Goal: Task Accomplishment & Management: Use online tool/utility

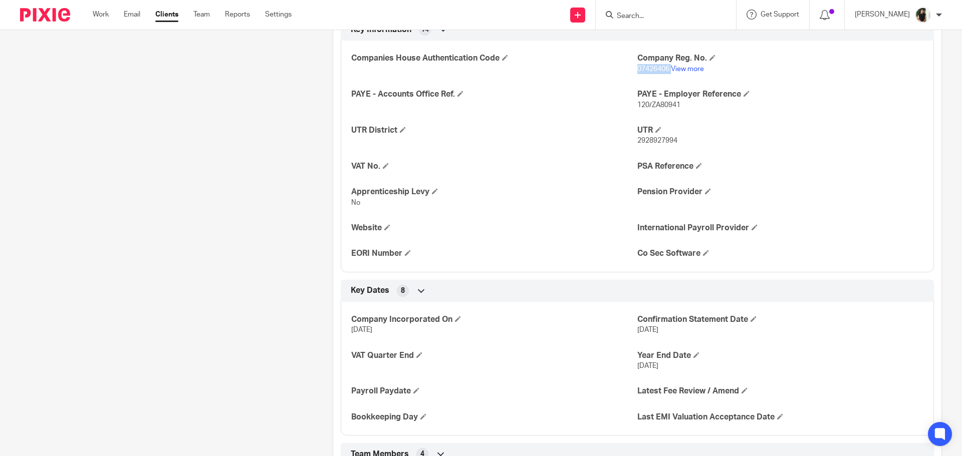
scroll to position [451, 0]
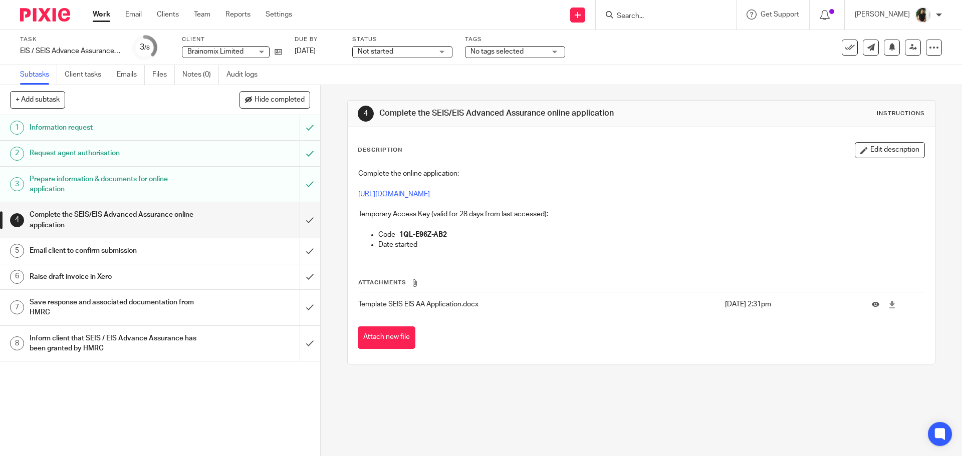
click at [430, 196] on link "https://www.gov.uk/guidance/venture-capital-schemes-apply-for-advance-assurance" at bounding box center [394, 194] width 72 height 7
drag, startPoint x: 498, startPoint y: 239, endPoint x: 400, endPoint y: 235, distance: 98.7
click at [400, 235] on p "Code - 1QL-E96Z-AB2" at bounding box center [650, 235] width 545 height 10
copy strong "1QL-E96Z-AB2"
